Goal: Task Accomplishment & Management: Manage account settings

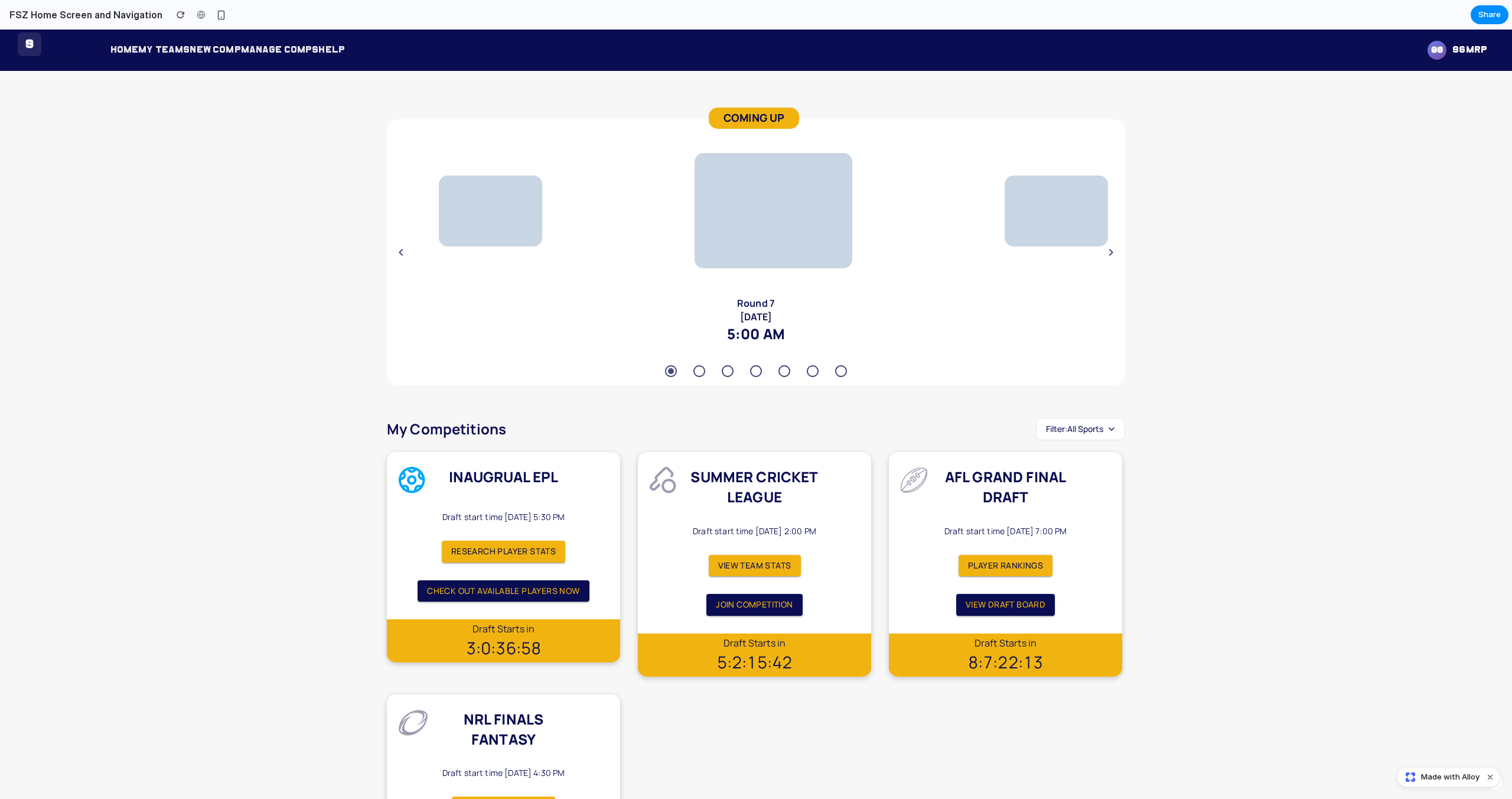
click at [1061, 434] on button "Filter: All Sports" at bounding box center [1080, 429] width 89 height 22
click at [1068, 561] on span "NRL" at bounding box center [1065, 560] width 15 height 12
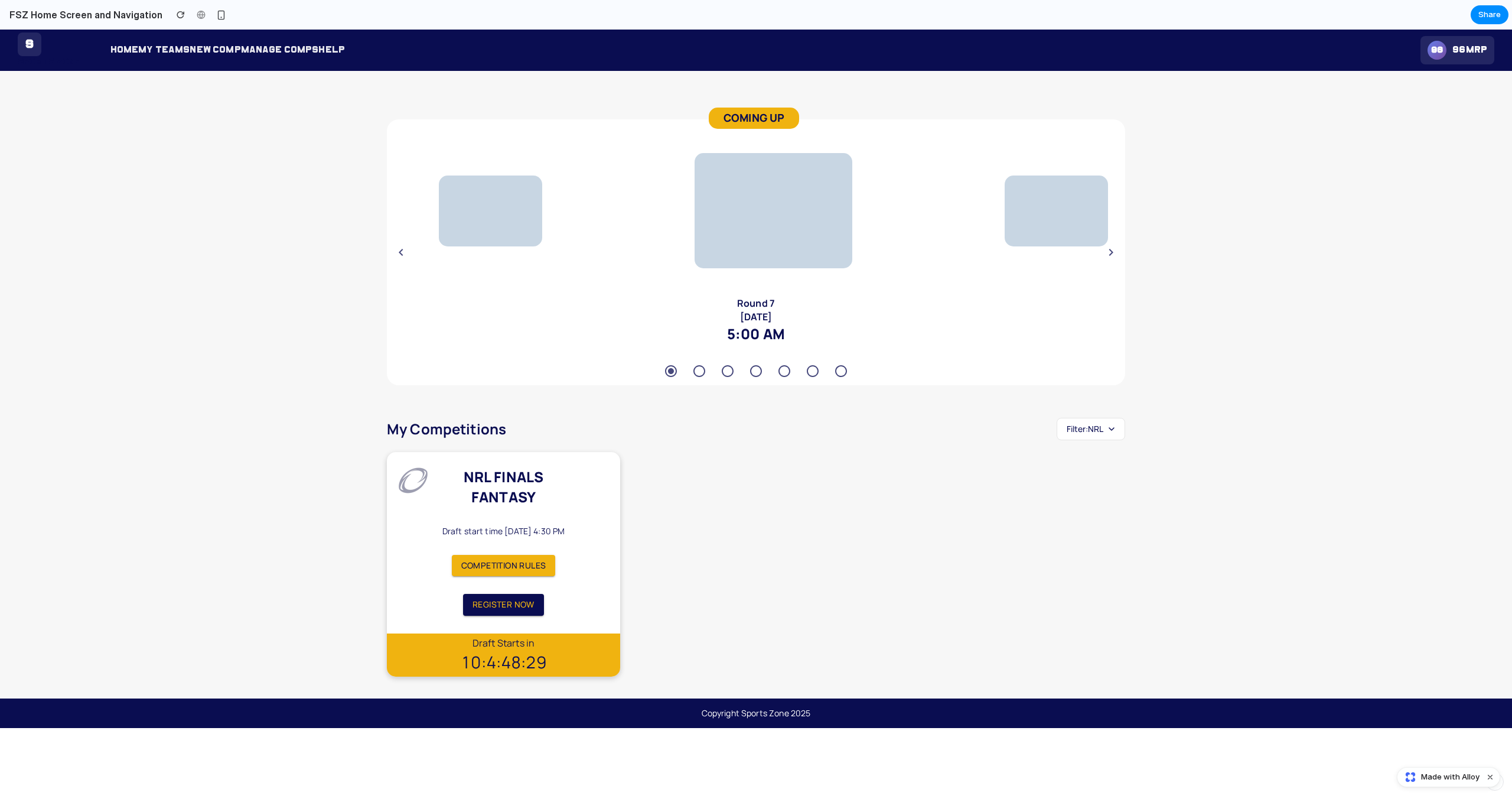
click at [1470, 55] on span "96mrp" at bounding box center [1470, 50] width 35 height 12
click at [1437, 85] on span "Account Settings" at bounding box center [1439, 85] width 68 height 12
click at [1445, 49] on div "96" at bounding box center [1437, 50] width 19 height 19
click at [1420, 107] on span "Logout" at bounding box center [1418, 110] width 27 height 12
click at [1277, 165] on div "COMING UP Bournemouth Fulham Round 7 [DATE] 5:00 AM Leeds Tottenham Round 7 [DA…" at bounding box center [756, 396] width 1477 height 596
